Goal: Information Seeking & Learning: Learn about a topic

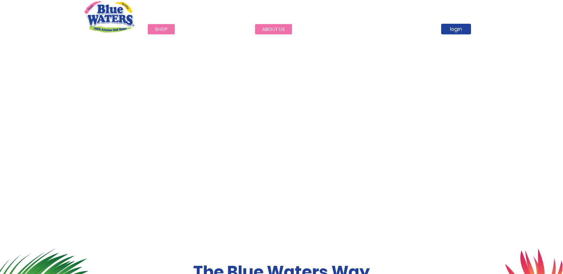
click at [285, 31] on link "about us" at bounding box center [273, 29] width 37 height 10
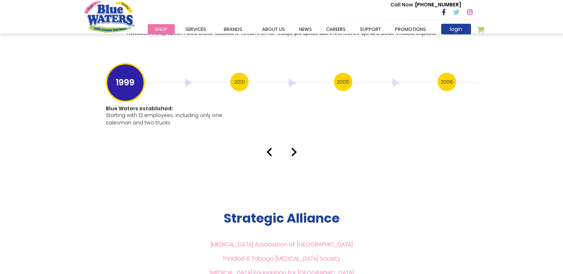
scroll to position [1420, 0]
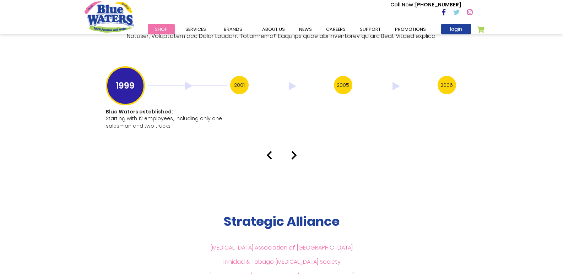
click at [287, 151] on div at bounding box center [281, 155] width 405 height 9
click at [292, 151] on img at bounding box center [294, 155] width 6 height 9
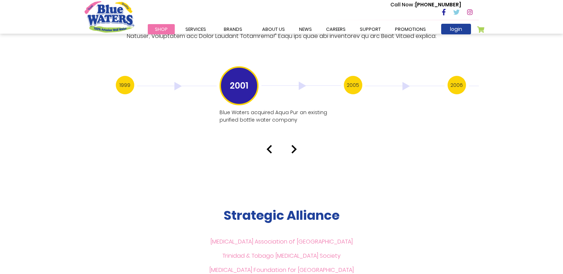
click at [294, 145] on img at bounding box center [294, 149] width 6 height 9
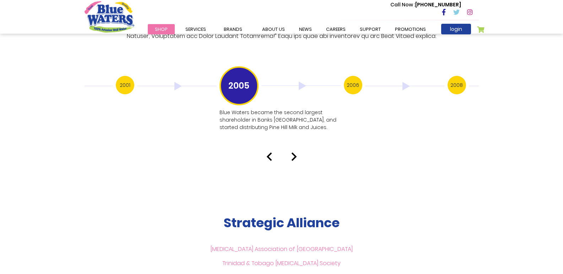
click at [293, 153] on img at bounding box center [294, 157] width 6 height 9
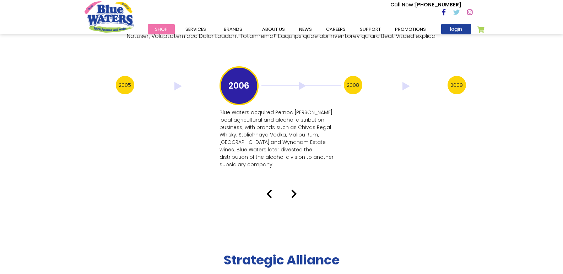
click at [296, 190] on img at bounding box center [294, 194] width 6 height 9
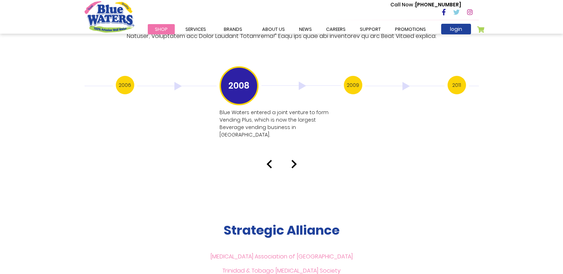
click at [294, 160] on img at bounding box center [294, 164] width 6 height 9
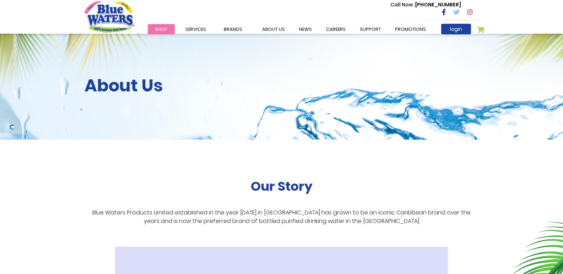
scroll to position [0, 0]
